Goal: Navigation & Orientation: Find specific page/section

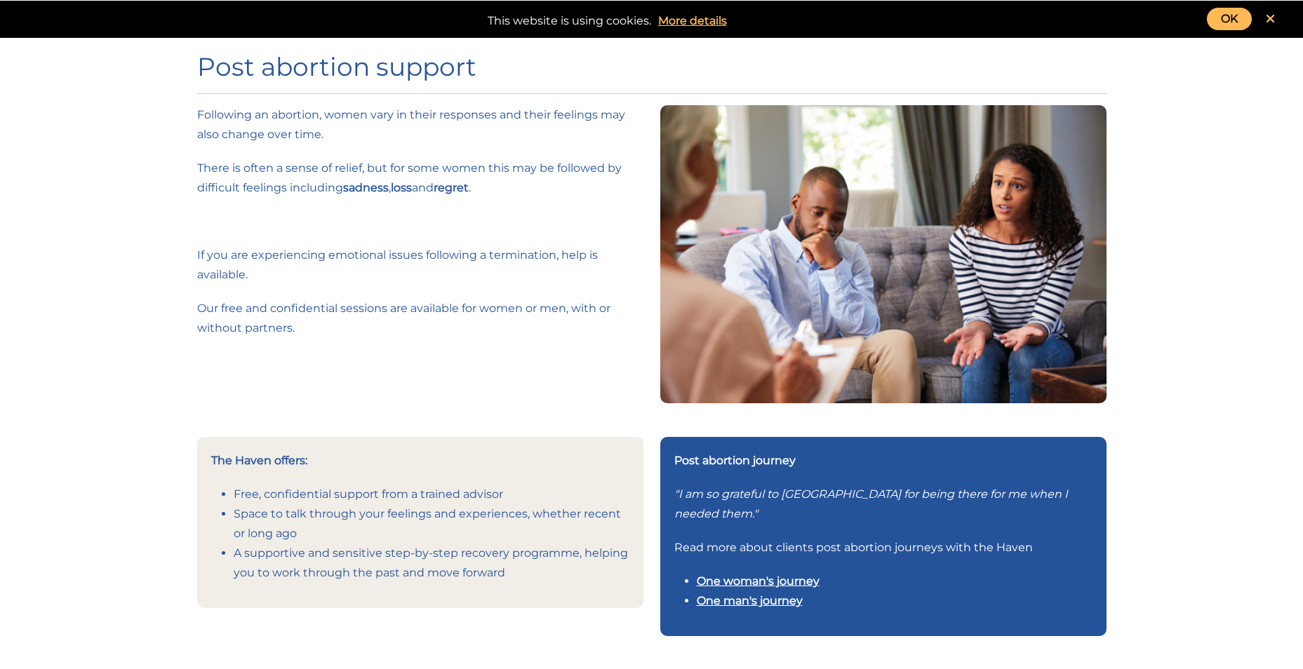
click at [1248, 20] on link "OK" at bounding box center [1229, 19] width 45 height 22
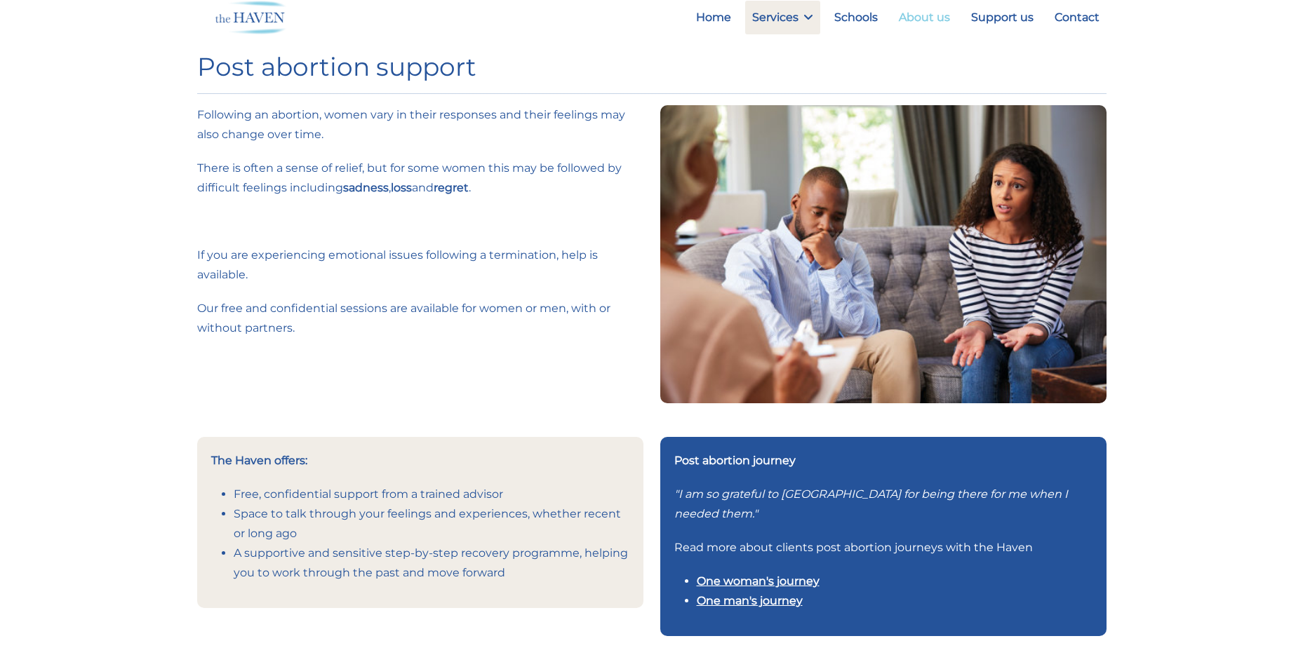
click at [917, 15] on link "About us" at bounding box center [924, 18] width 65 height 34
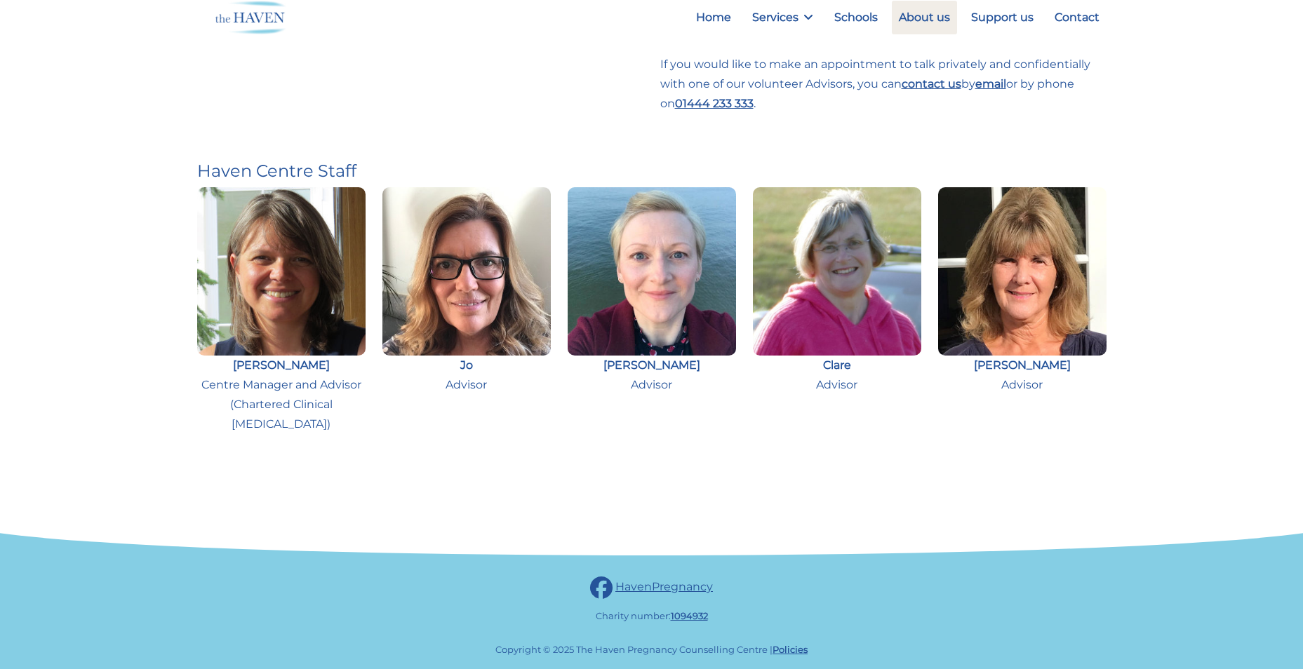
scroll to position [638, 0]
